Goal: Consume media (video, audio)

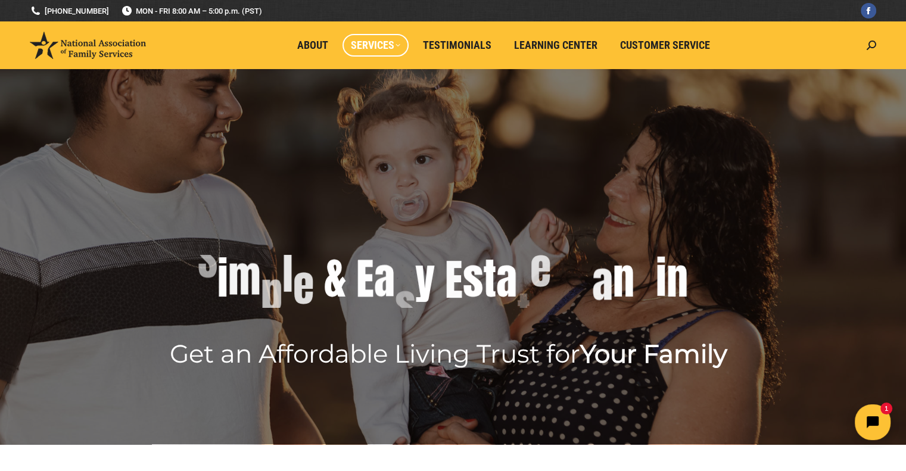
click at [399, 45] on span "Services" at bounding box center [375, 45] width 49 height 13
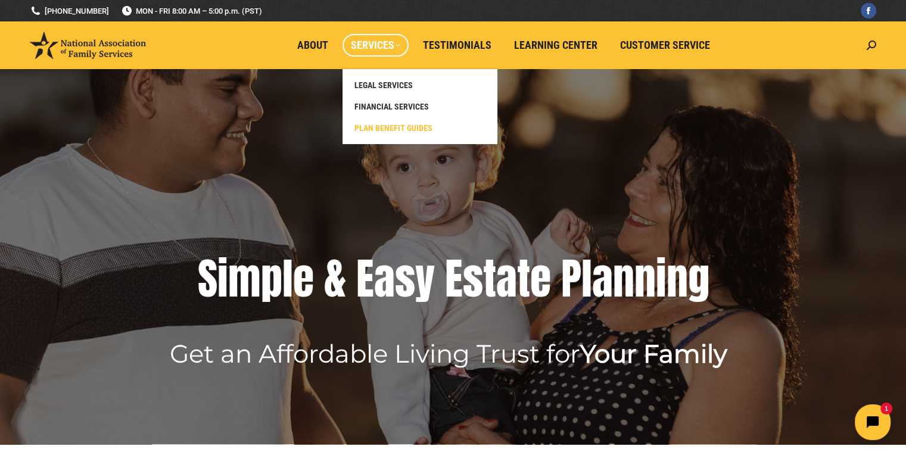
click at [397, 131] on span "PLAN BENEFIT GUIDES" at bounding box center [393, 128] width 78 height 11
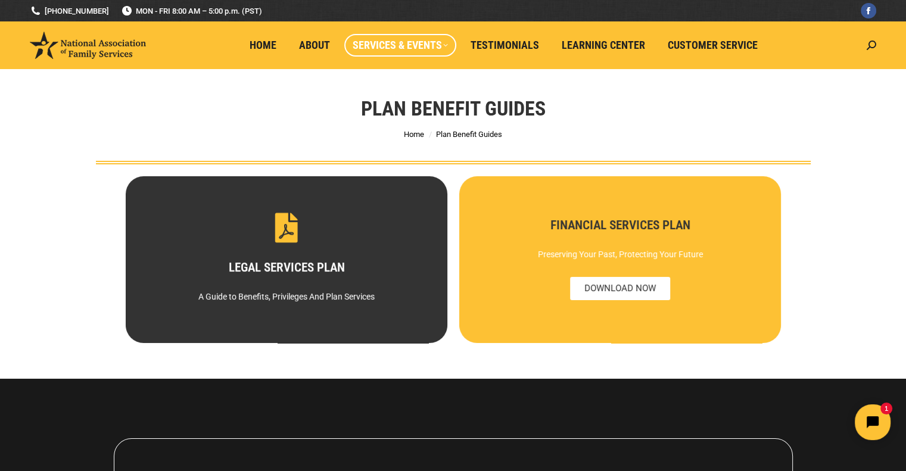
click at [626, 257] on div "FINANCIAL SERVICES PLAN Preserving Your Past, Protecting Your Future" at bounding box center [619, 259] width 233 height 79
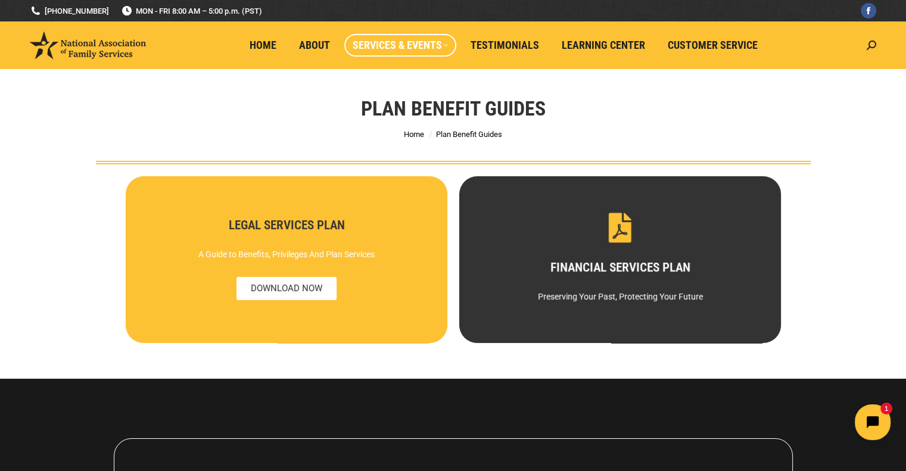
click at [291, 274] on icon at bounding box center [286, 286] width 25 height 25
click at [276, 288] on span "DOWNLOAD NOW" at bounding box center [286, 288] width 100 height 23
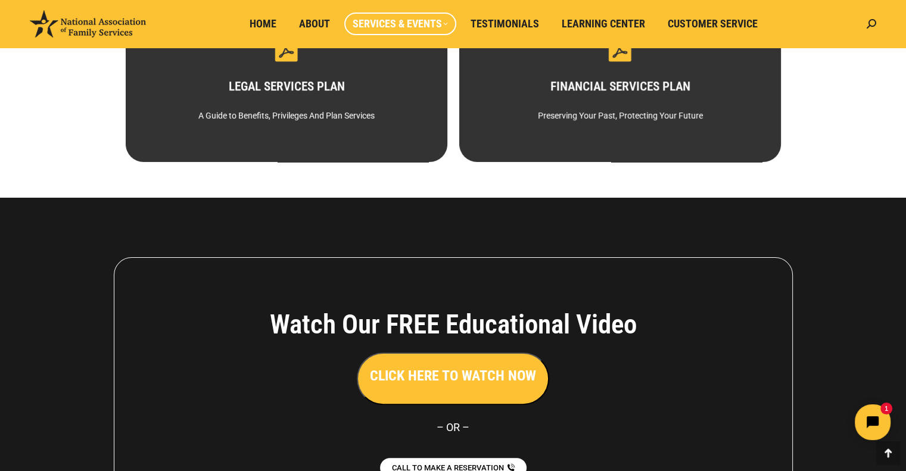
scroll to position [337, 0]
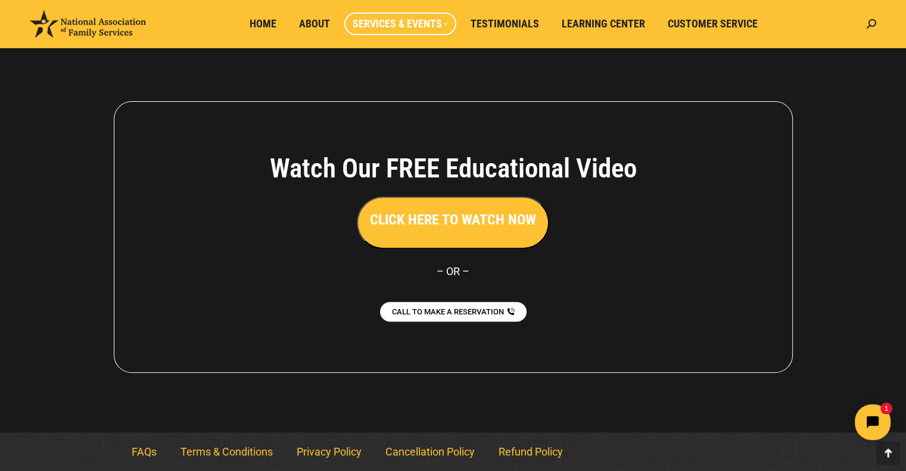
click at [455, 221] on h3 "CLICK HERE TO WATCH NOW" at bounding box center [453, 220] width 166 height 20
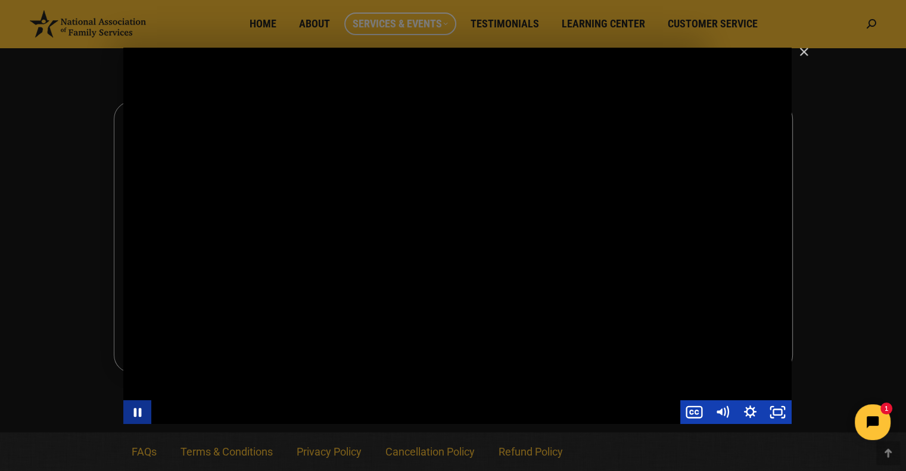
click at [139, 407] on icon "Pause" at bounding box center [138, 411] width 8 height 9
click at [138, 411] on icon "Play Video" at bounding box center [138, 412] width 8 height 12
click at [146, 419] on icon "Pause" at bounding box center [136, 412] width 33 height 29
drag, startPoint x: 483, startPoint y: 245, endPoint x: 540, endPoint y: 221, distance: 61.9
click at [540, 221] on div "Main Video - Full Webinar (Emma) Landon V1.4" at bounding box center [457, 236] width 668 height 376
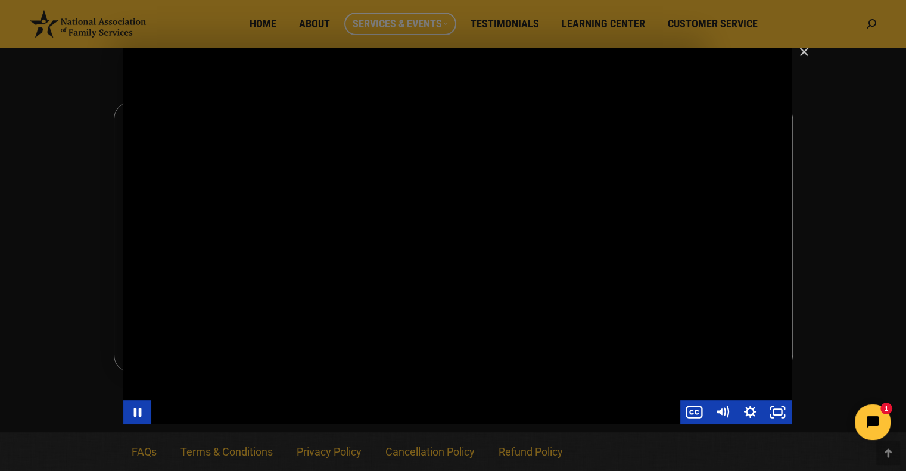
click at [472, 245] on div "Main Video - Full Webinar (Emma) Landon V1.4" at bounding box center [457, 236] width 668 height 376
click at [133, 409] on icon "Play Video" at bounding box center [138, 412] width 28 height 24
click at [136, 417] on icon "Pause" at bounding box center [136, 412] width 33 height 29
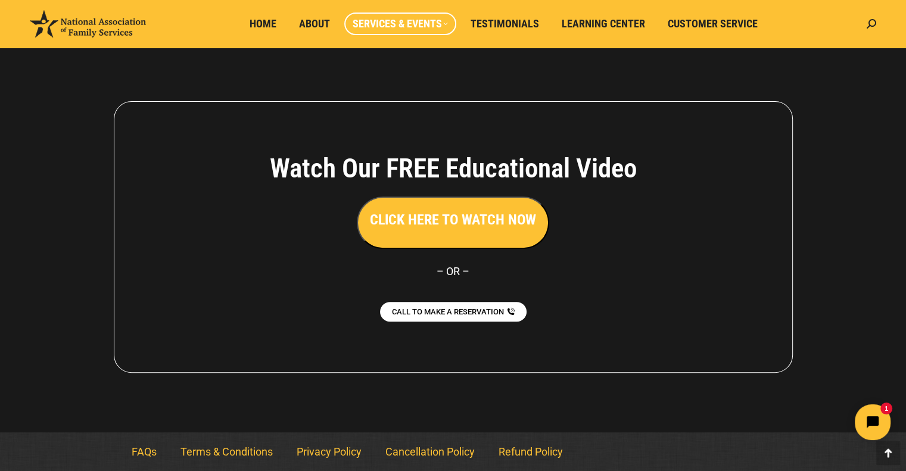
click at [461, 222] on h3 "CLICK HERE TO WATCH NOW" at bounding box center [453, 220] width 166 height 20
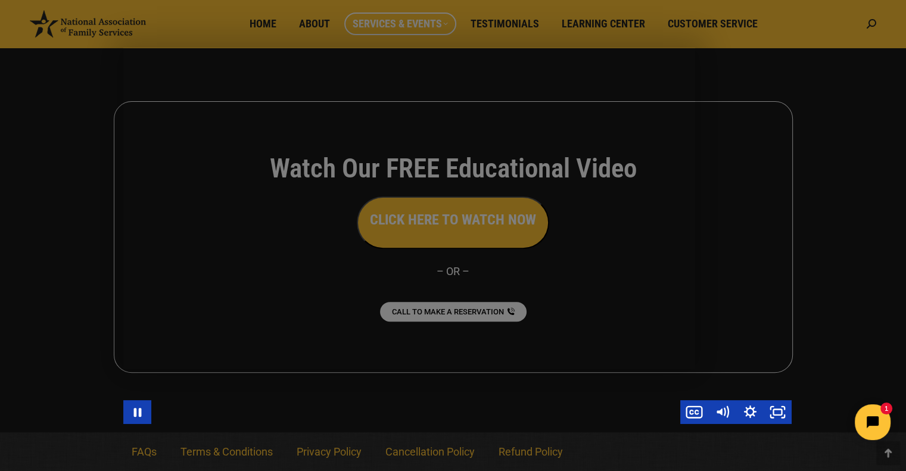
drag, startPoint x: 227, startPoint y: 424, endPoint x: 335, endPoint y: 423, distance: 108.4
click at [335, 423] on body "Skip to content [PHONE_NUMBER] MON - FRI 8:00 AM – 5:00 p.m. (PST) [PHONE_NUMBE…" at bounding box center [453, 67] width 906 height 809
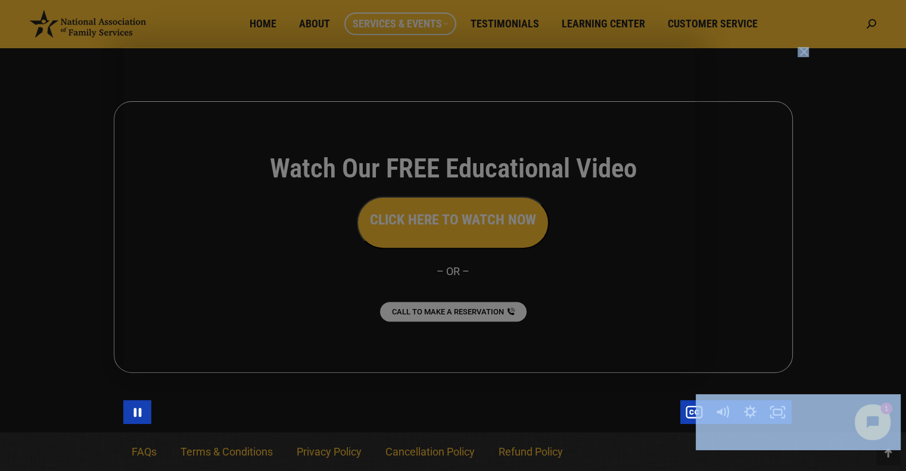
click at [294, 354] on div "Main Video - Full Webinar (Emma) Landon V1.4" at bounding box center [457, 236] width 668 height 376
click at [137, 416] on icon "Play Video" at bounding box center [137, 412] width 33 height 29
click at [141, 411] on icon "Pause" at bounding box center [137, 412] width 9 height 11
